Goal: Check status

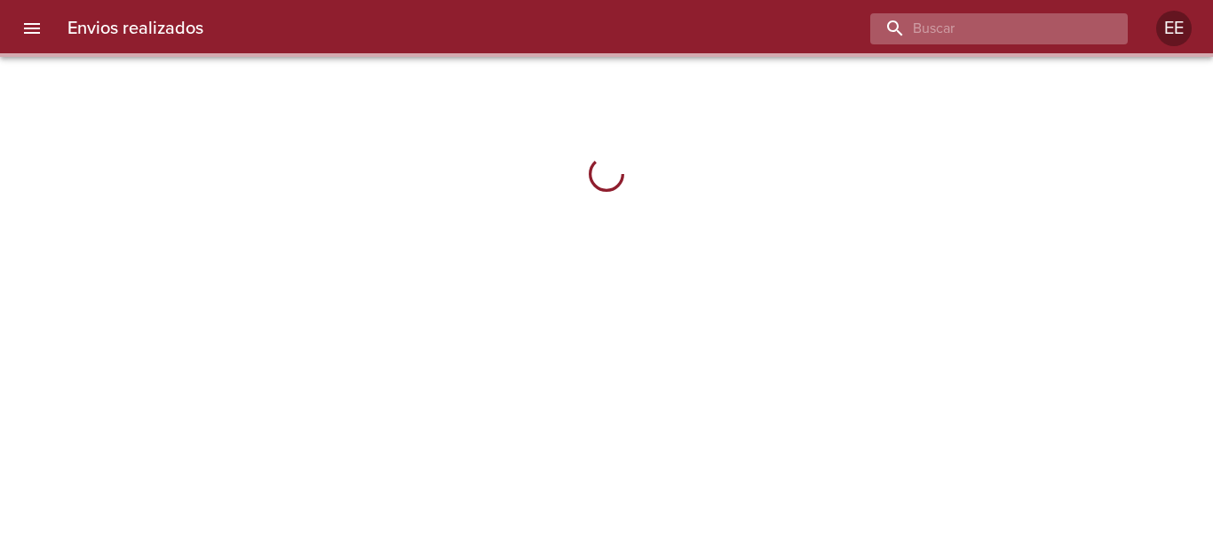
click at [1050, 36] on input "buscar" at bounding box center [983, 28] width 227 height 31
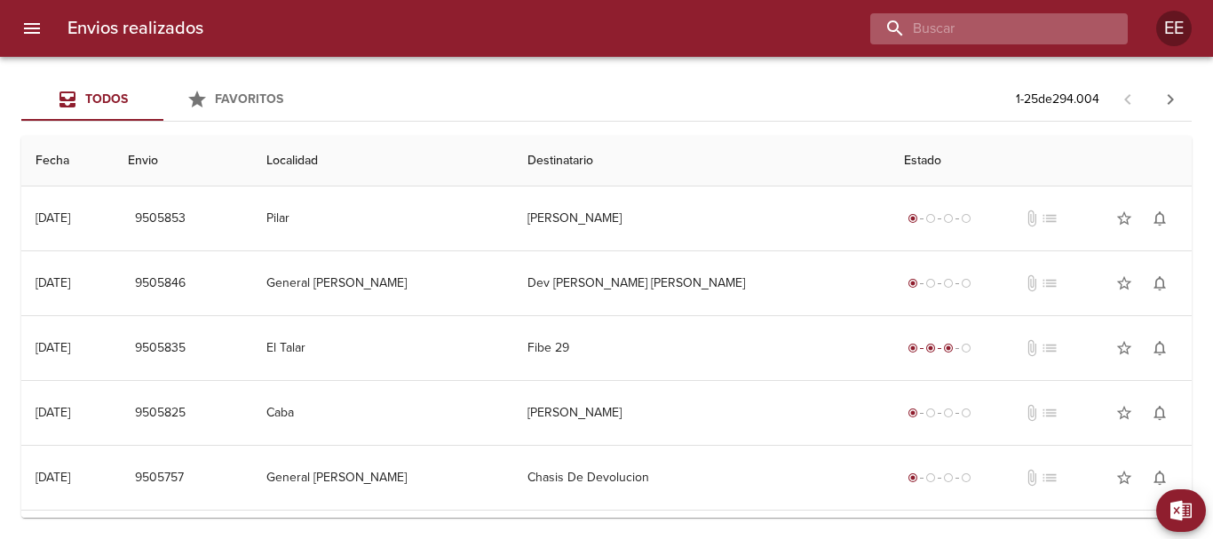
paste input "[PERSON_NAME]"
type input "[PERSON_NAME]"
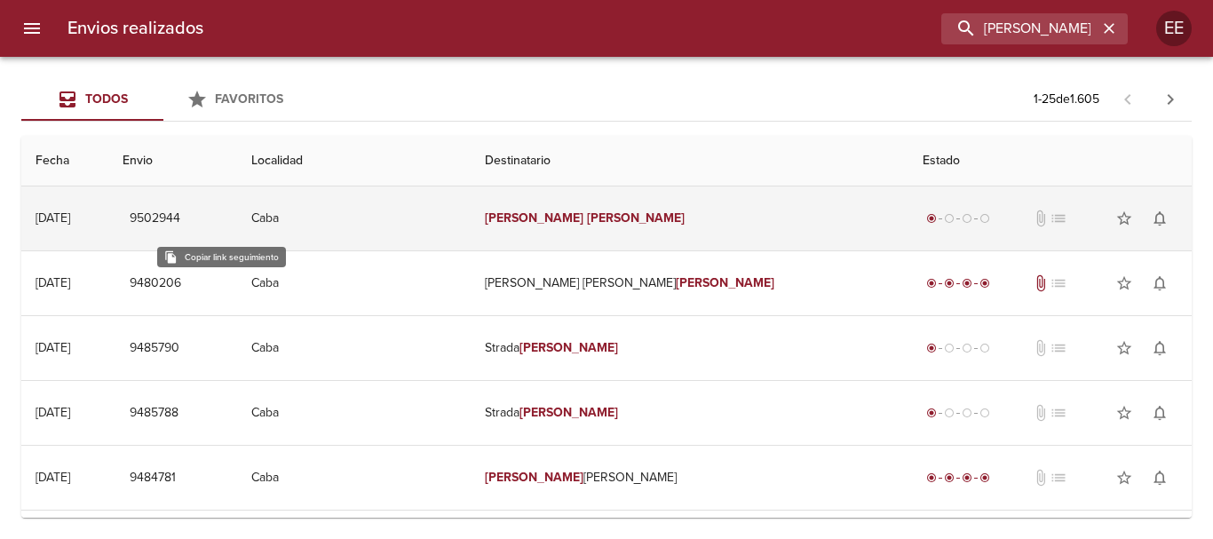
click at [180, 222] on span "9502944" at bounding box center [155, 219] width 51 height 22
click at [550, 227] on td "[PERSON_NAME]" at bounding box center [690, 218] width 438 height 64
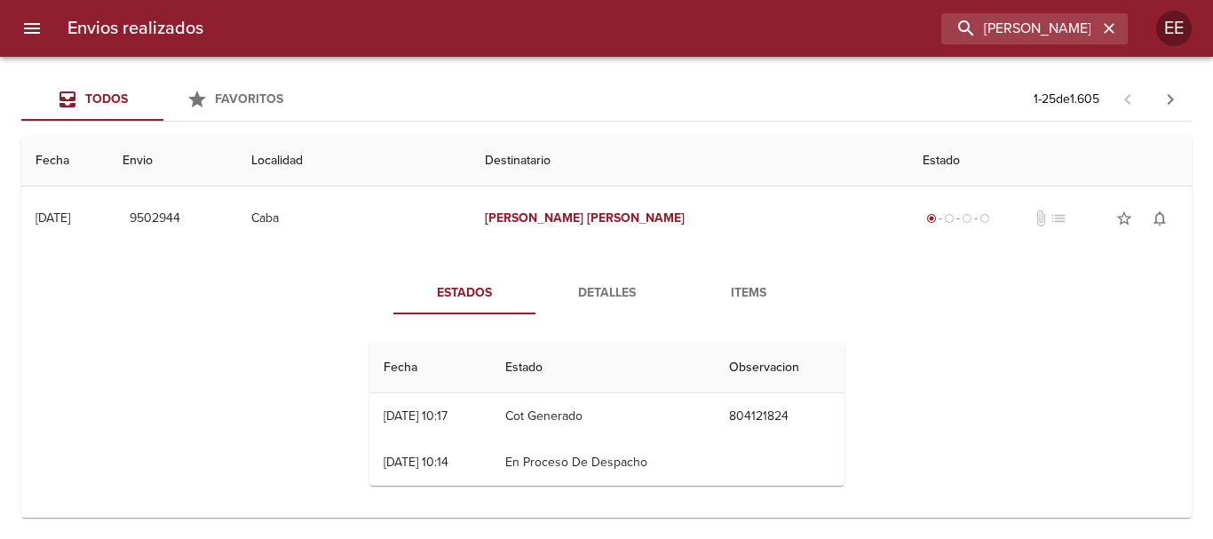
scroll to position [89, 0]
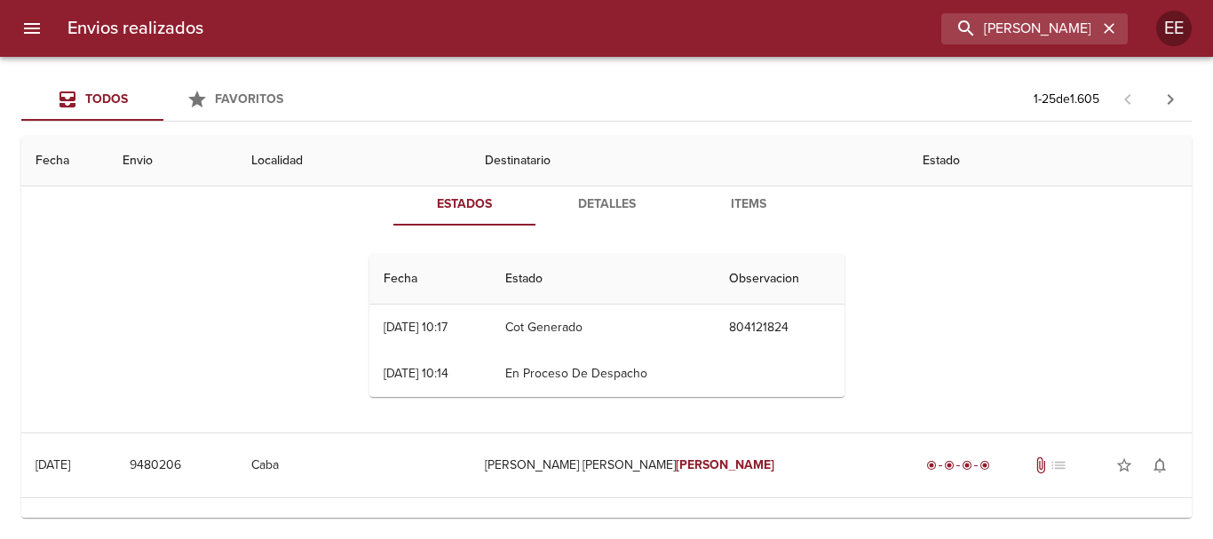
click at [770, 325] on td "804121824" at bounding box center [780, 328] width 130 height 46
click at [597, 195] on span "Detalles" at bounding box center [606, 205] width 121 height 22
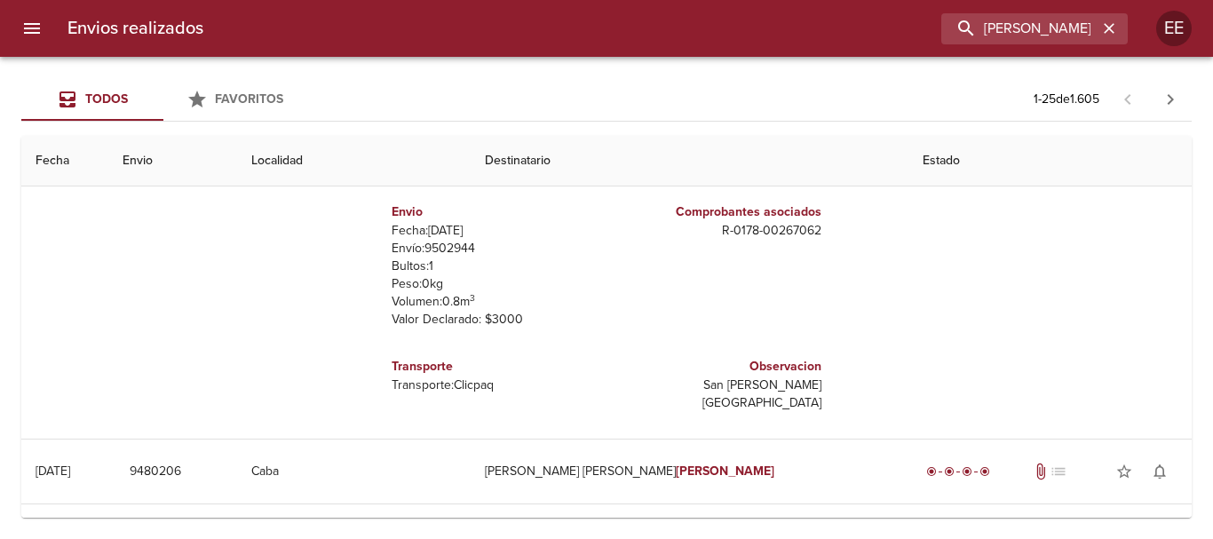
scroll to position [178, 0]
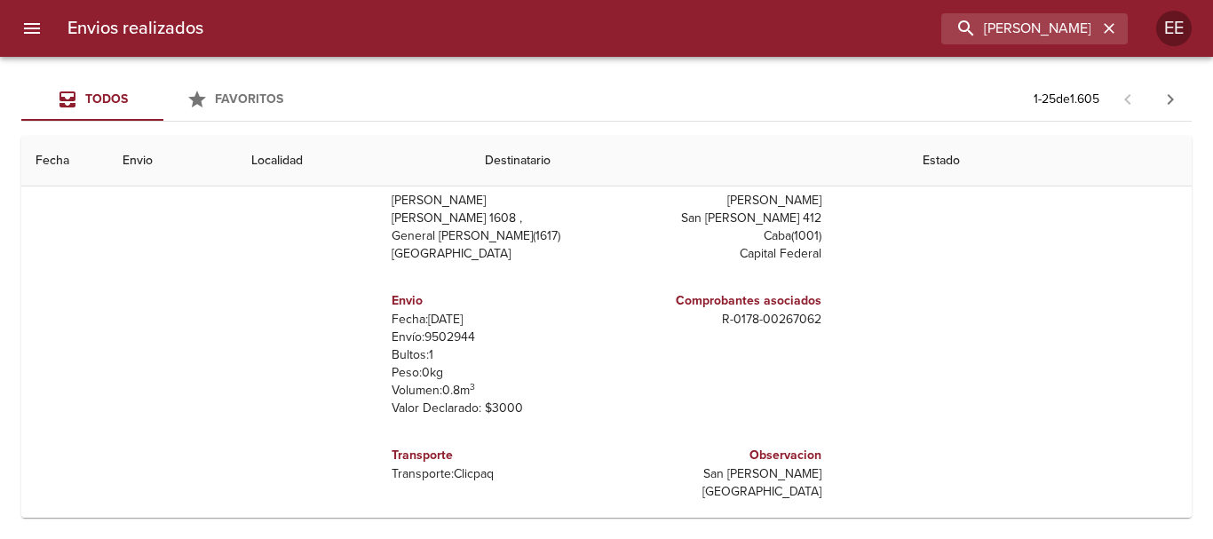
click at [355, 158] on th "Localidad" at bounding box center [353, 161] width 233 height 51
